Goal: Transaction & Acquisition: Obtain resource

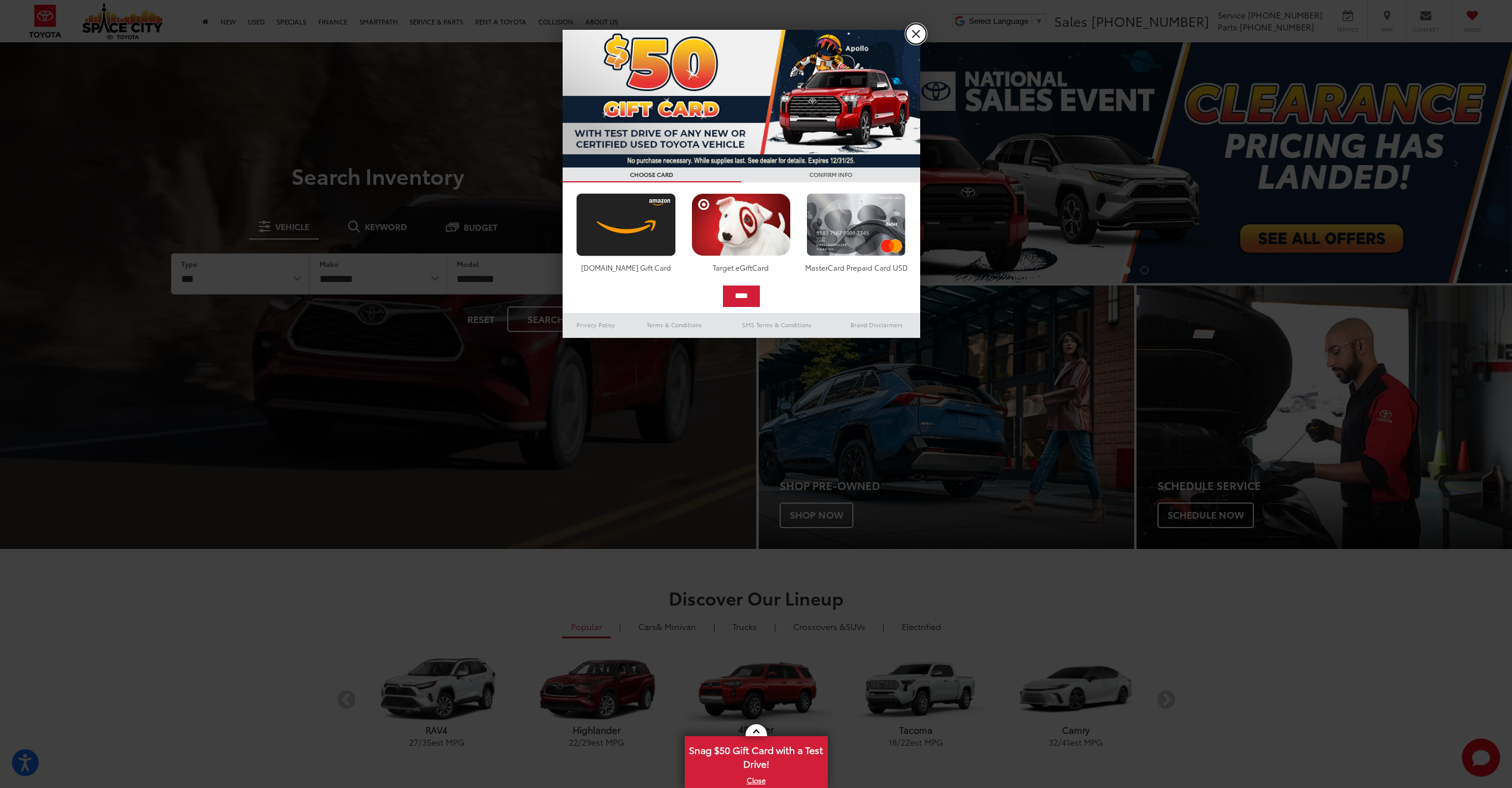
click at [915, 25] on link "X" at bounding box center [916, 33] width 20 height 20
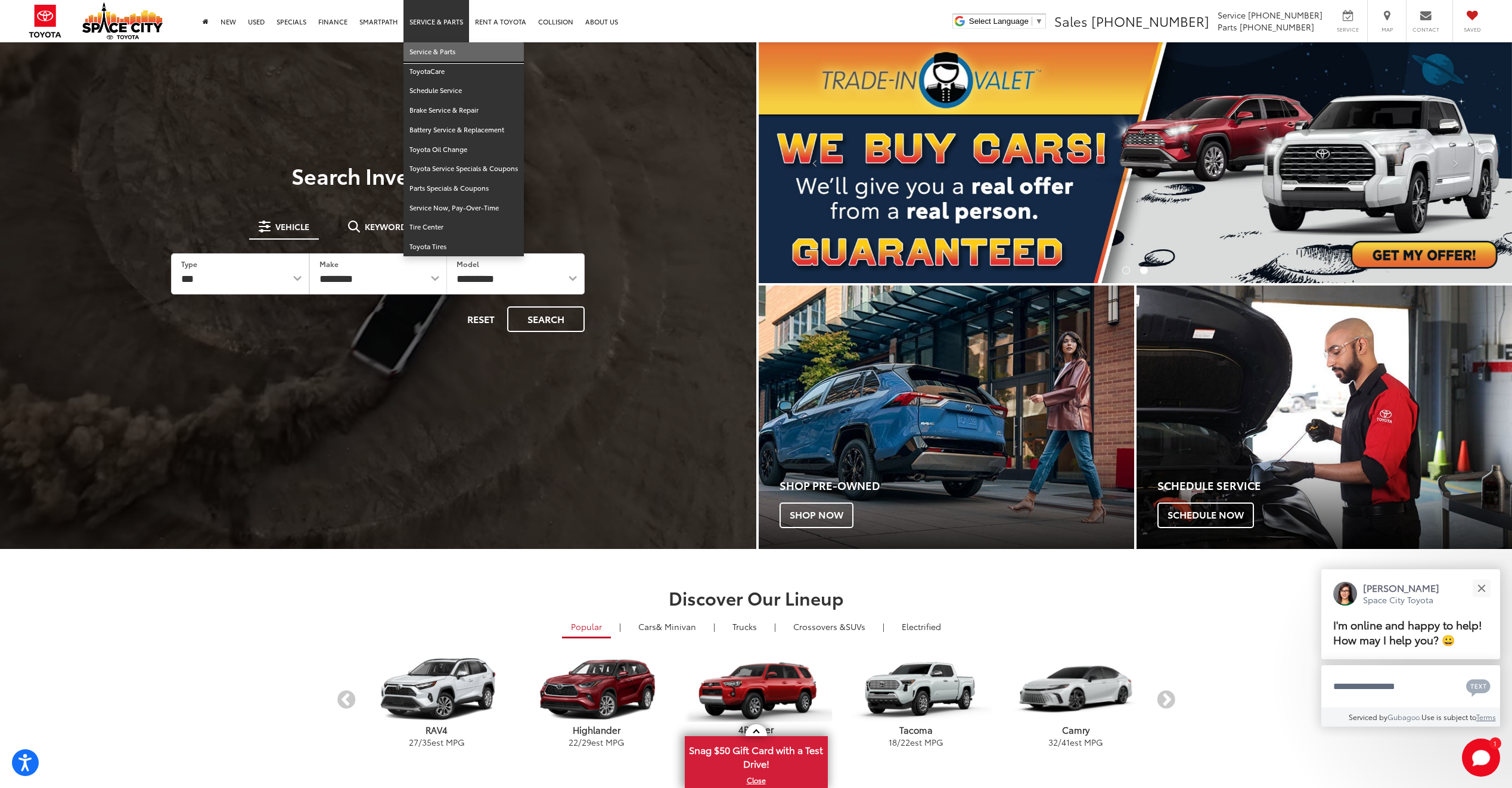
click at [434, 47] on link "Service & Parts" at bounding box center [464, 52] width 121 height 20
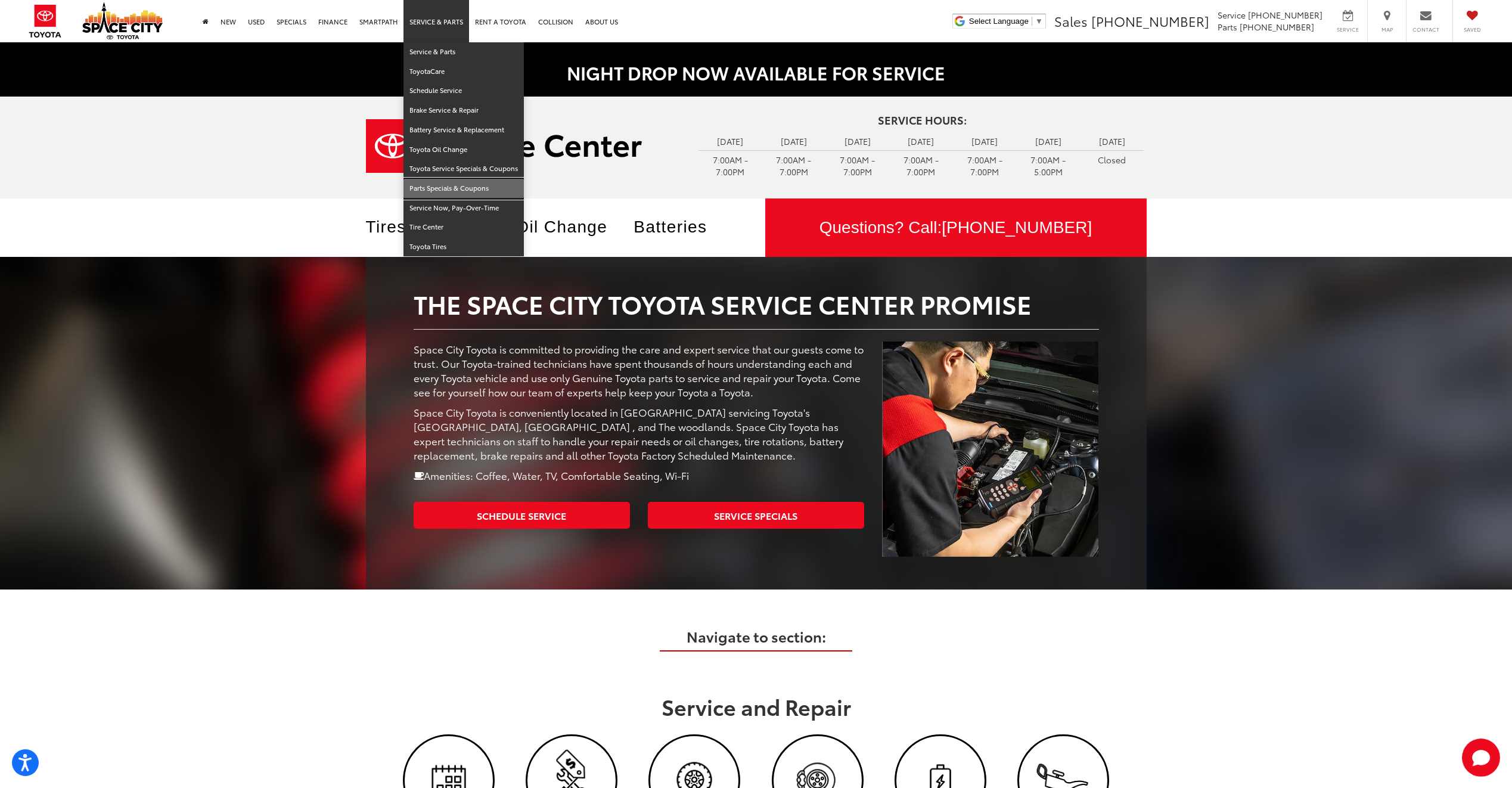
click at [430, 185] on link "Parts Specials & Coupons" at bounding box center [464, 188] width 121 height 20
